Goal: Task Accomplishment & Management: Manage account settings

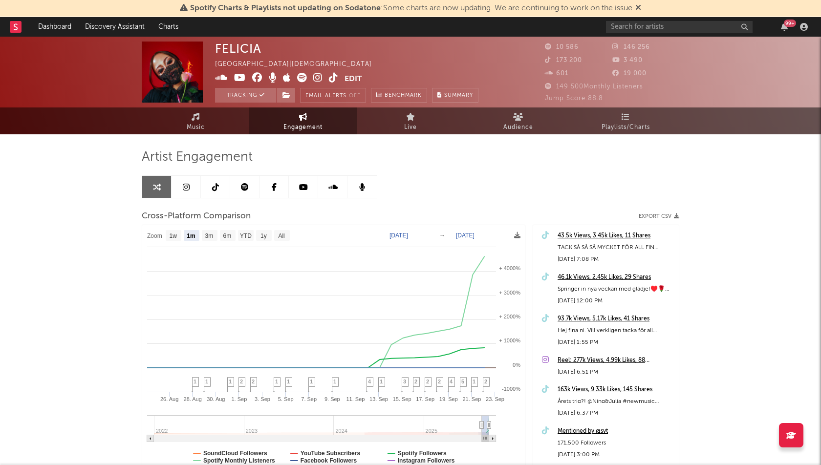
select select "1m"
click at [54, 28] on link "Dashboard" at bounding box center [54, 27] width 47 height 20
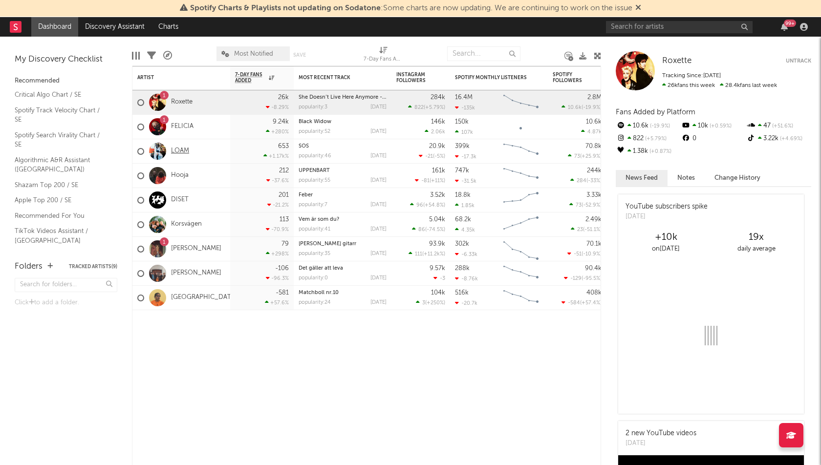
click at [176, 149] on link "LOAM" at bounding box center [180, 151] width 18 height 8
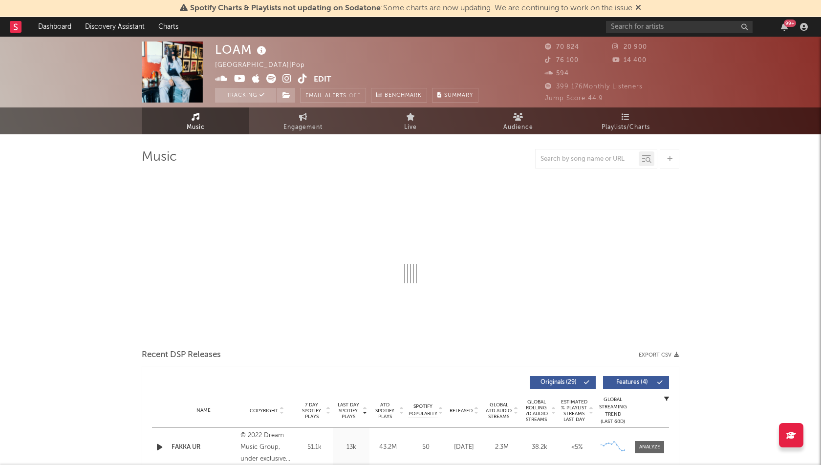
select select "6m"
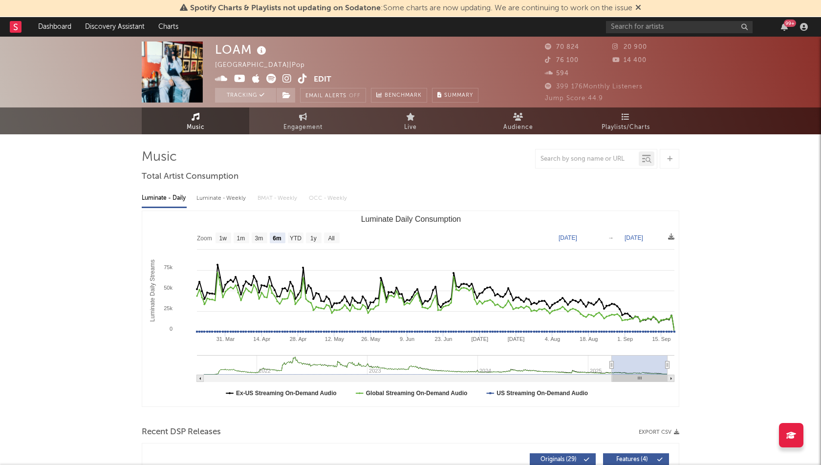
select select "6m"
click at [657, 25] on input "text" at bounding box center [679, 27] width 147 height 12
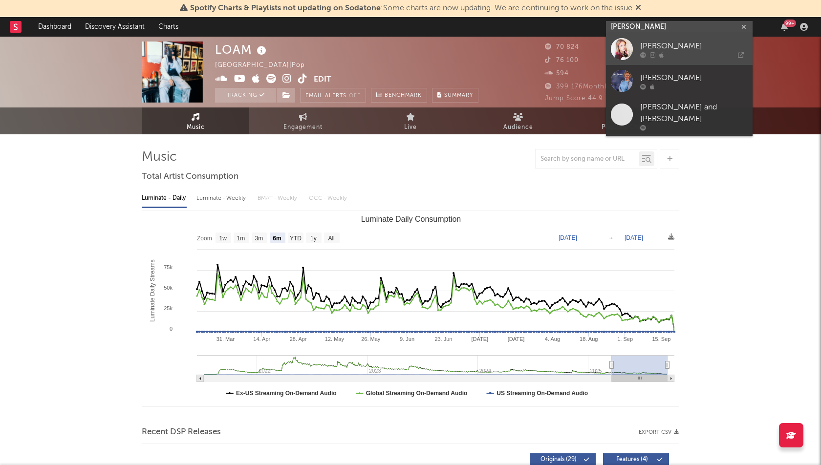
type input "lia lindsten"
click at [687, 57] on icon at bounding box center [705, 55] width 76 height 6
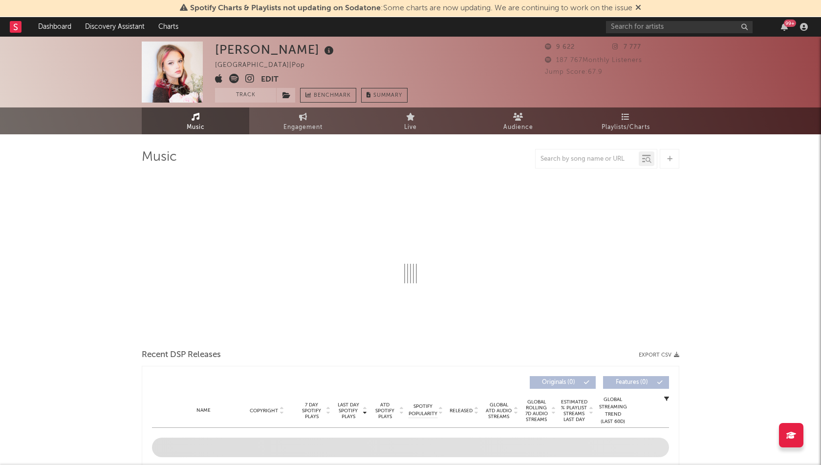
select select "6m"
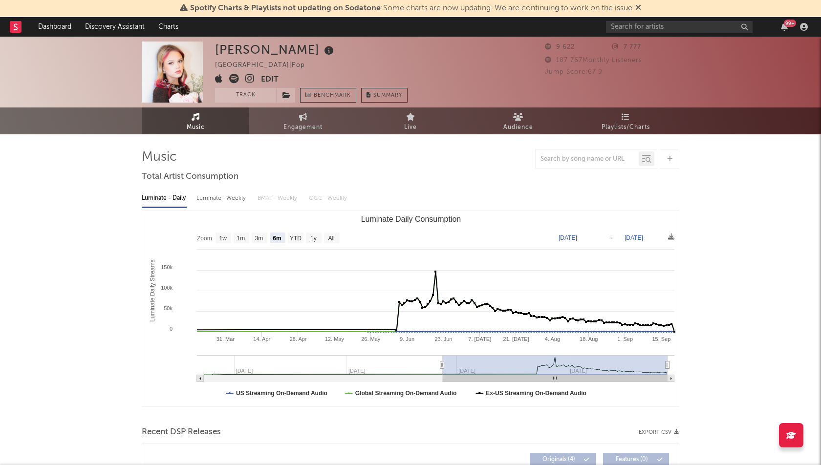
click at [271, 79] on button "Edit" at bounding box center [270, 80] width 18 height 12
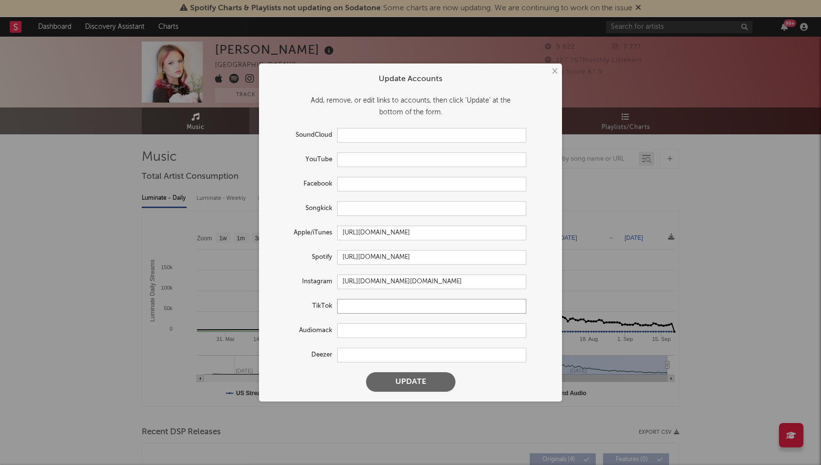
click at [361, 307] on input "text" at bounding box center [431, 306] width 189 height 15
paste input "[URL][DOMAIN_NAME]"
type input "[URL][DOMAIN_NAME]"
click at [404, 381] on button "Update" at bounding box center [410, 382] width 89 height 20
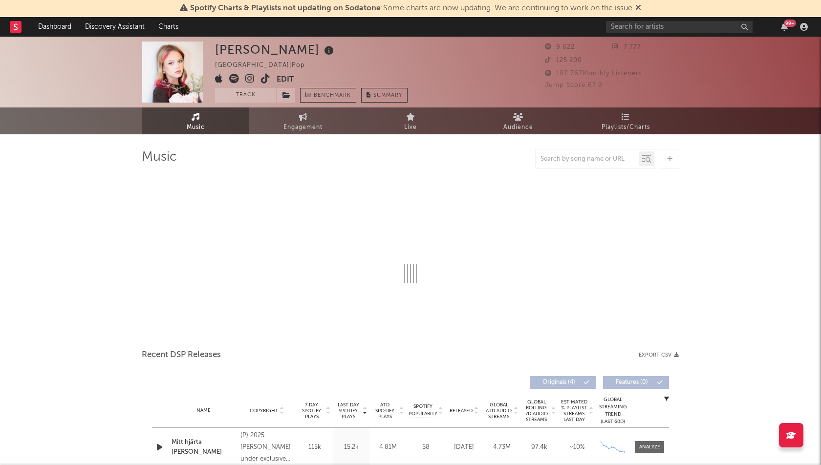
select select "6m"
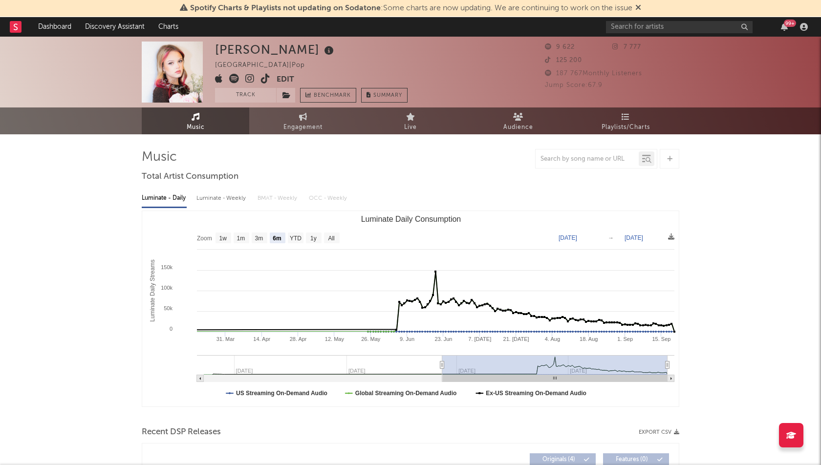
click at [296, 112] on link "Engagement" at bounding box center [302, 120] width 107 height 27
select select "1w"
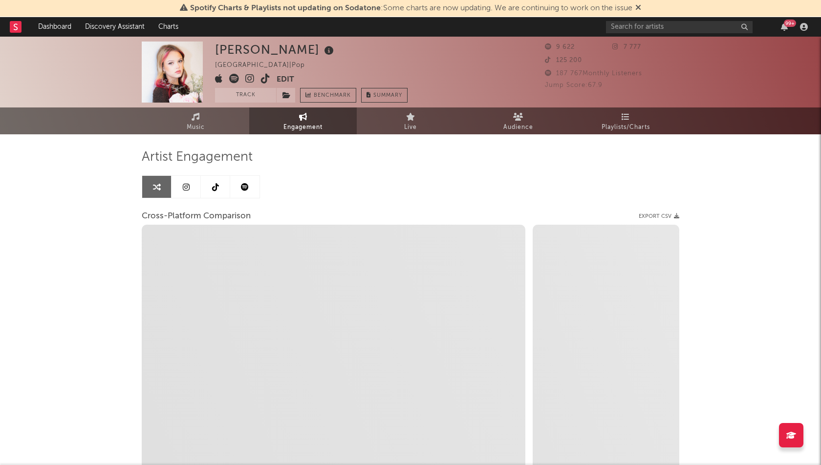
select select "1m"
